Goal: Transaction & Acquisition: Purchase product/service

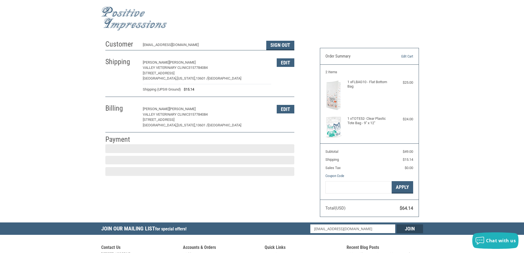
scroll to position [1, 0]
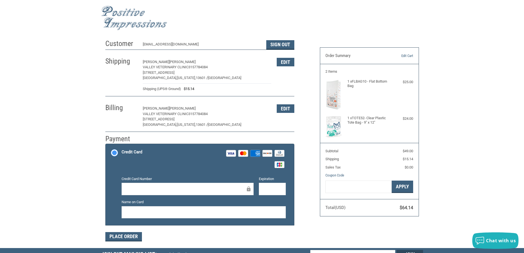
click at [148, 192] on div at bounding box center [187, 188] width 132 height 12
click at [262, 193] on div at bounding box center [272, 188] width 27 height 12
click at [268, 184] on div at bounding box center [272, 188] width 27 height 12
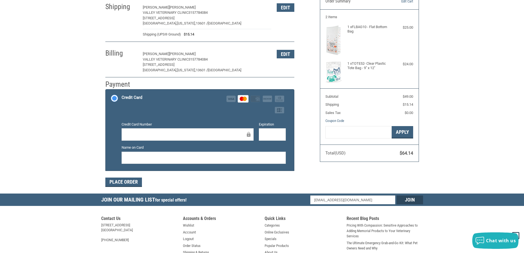
scroll to position [56, 0]
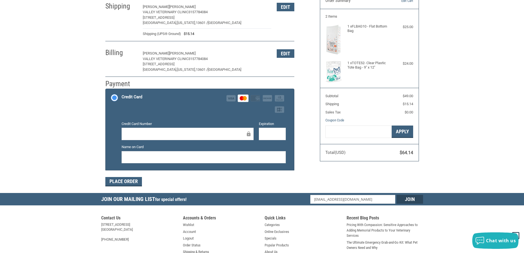
click at [119, 176] on form "Payment Methods Credit Card Credit Card Visa Master Amex Discover Diners Club J…" at bounding box center [199, 137] width 189 height 98
click at [119, 180] on button "Place Order" at bounding box center [123, 181] width 37 height 9
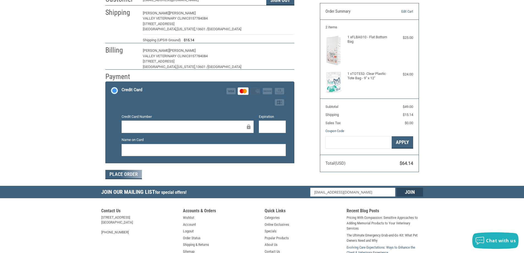
scroll to position [83, 0]
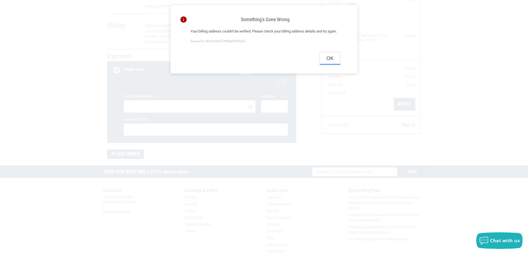
click at [330, 65] on button "Ok" at bounding box center [330, 58] width 20 height 12
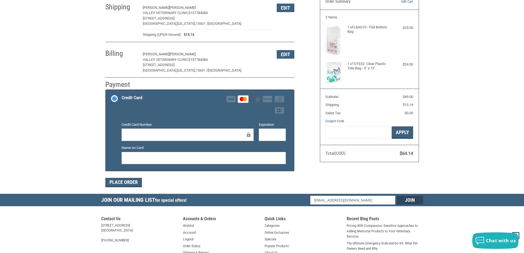
scroll to position [28, 0]
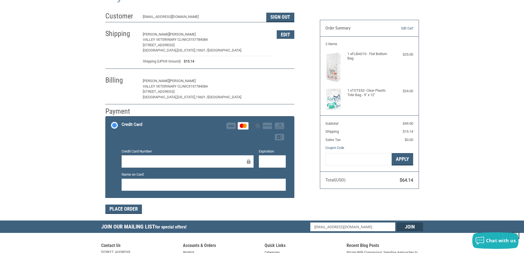
click at [281, 80] on button "Edit" at bounding box center [285, 81] width 18 height 9
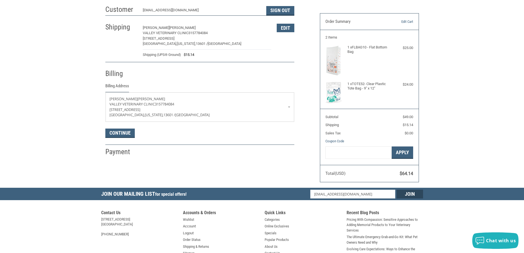
scroll to position [15, 0]
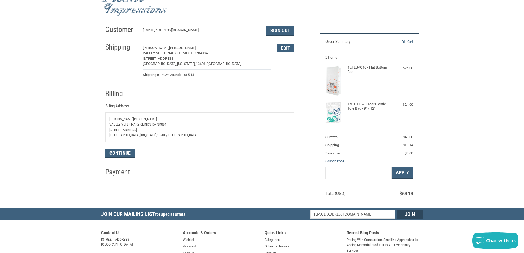
click at [231, 140] on link "[PERSON_NAME][GEOGRAPHIC_DATA] 3157784084 [STREET_ADDRESS][US_STATE]" at bounding box center [200, 126] width 188 height 29
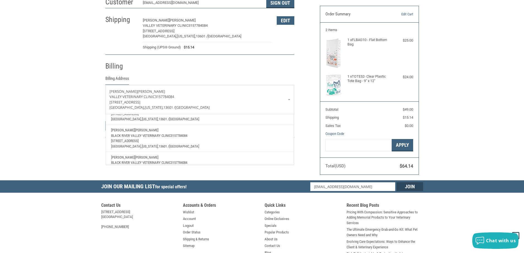
scroll to position [55, 0]
click at [309, 101] on div "Customer [EMAIL_ADDRESS][DOMAIN_NAME] Sign Out Shipping [PERSON_NAME][GEOGRAPHI…" at bounding box center [208, 72] width 214 height 154
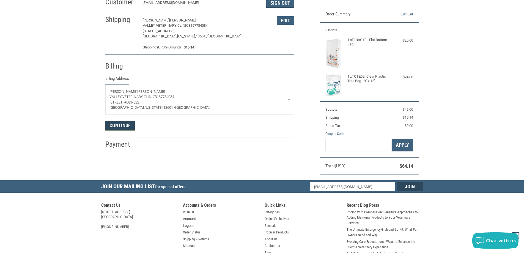
click at [126, 129] on button "Continue" at bounding box center [119, 125] width 29 height 9
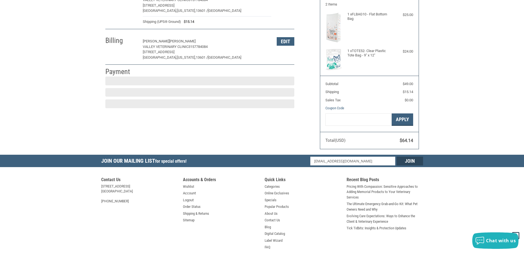
scroll to position [82, 0]
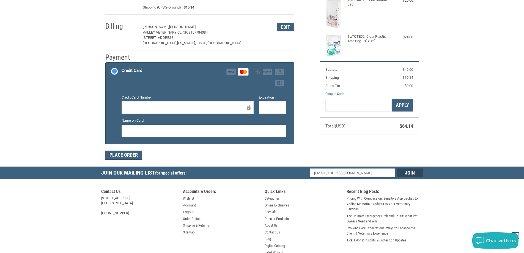
click at [259, 107] on div at bounding box center [272, 107] width 27 height 12
click at [261, 106] on div at bounding box center [272, 107] width 27 height 12
click at [214, 126] on div at bounding box center [203, 131] width 164 height 12
click at [131, 155] on button "Place Order" at bounding box center [123, 154] width 37 height 9
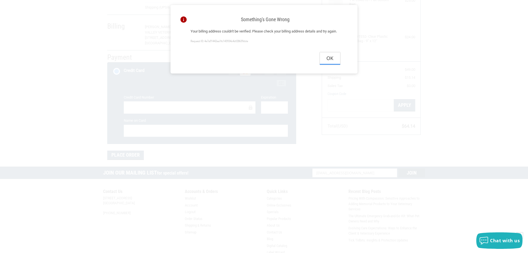
click at [333, 65] on button "Ok" at bounding box center [330, 58] width 20 height 12
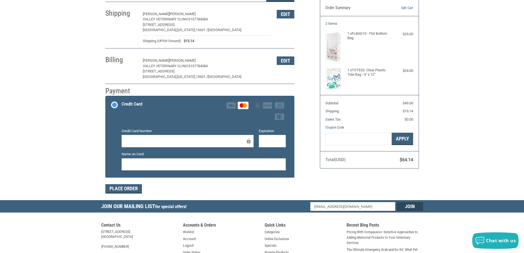
scroll to position [0, 0]
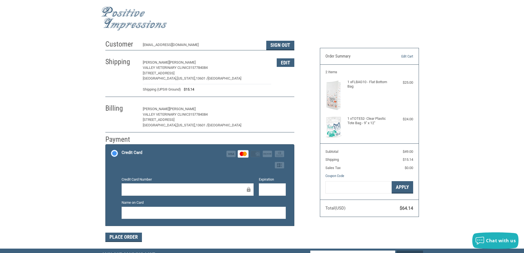
click at [288, 106] on button "Edit" at bounding box center [285, 109] width 18 height 9
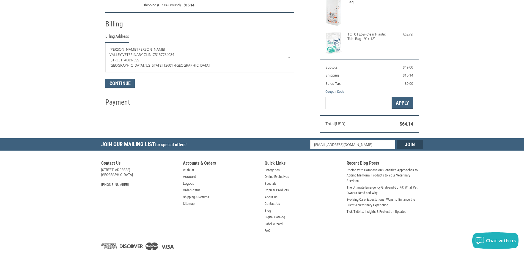
scroll to position [97, 0]
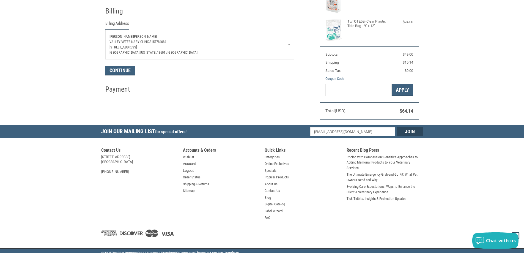
click at [193, 55] on p "[GEOGRAPHIC_DATA], [US_STATE], 13601 / [GEOGRAPHIC_DATA]" at bounding box center [199, 52] width 181 height 5
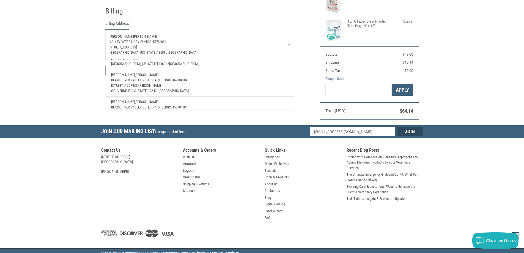
scroll to position [82, 0]
click at [200, 85] on p "[STREET_ADDRESS][PERSON_NAME]" at bounding box center [199, 84] width 177 height 5
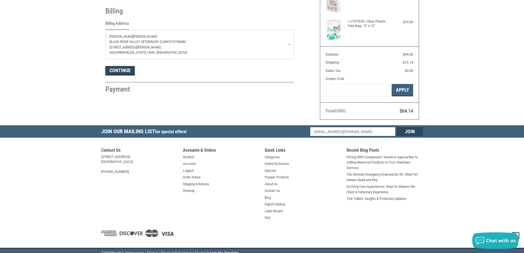
click at [127, 74] on button "Continue" at bounding box center [119, 70] width 29 height 9
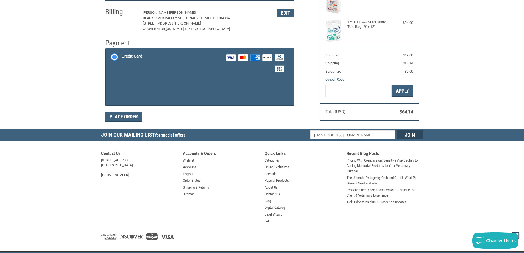
scroll to position [104, 0]
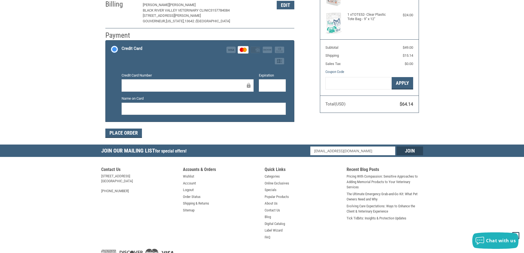
click at [274, 89] on div at bounding box center [272, 85] width 27 height 12
click at [117, 136] on button "Place Order" at bounding box center [123, 132] width 37 height 9
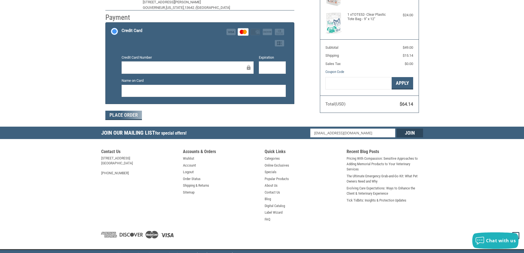
scroll to position [64, 0]
